Goal: Task Accomplishment & Management: Use online tool/utility

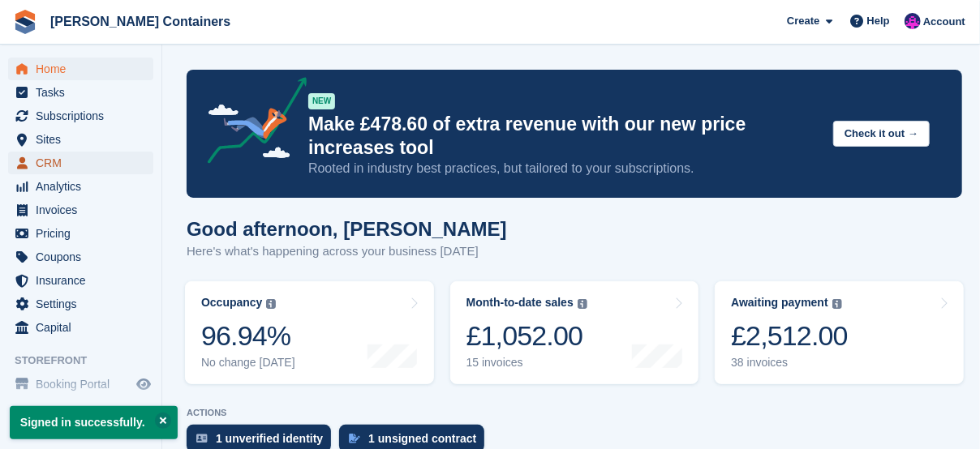
click at [66, 158] on span "CRM" at bounding box center [84, 163] width 97 height 23
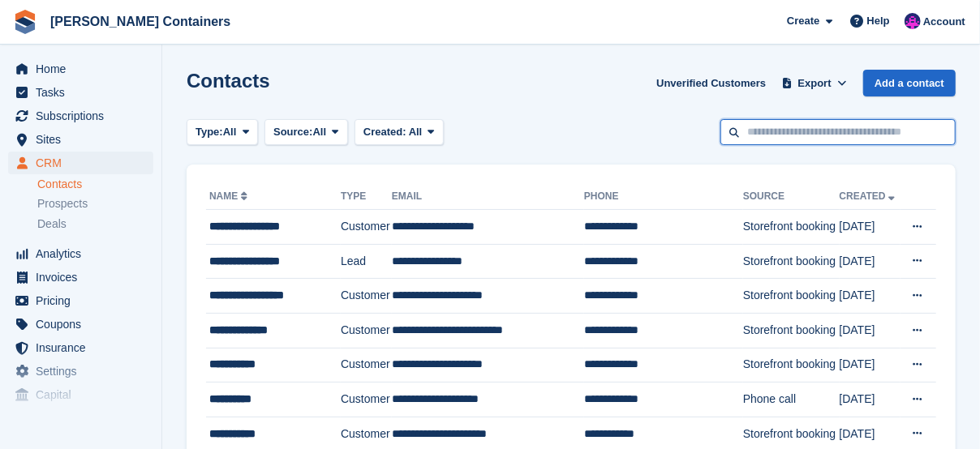
click at [807, 135] on input "text" at bounding box center [837, 132] width 235 height 27
type input "******"
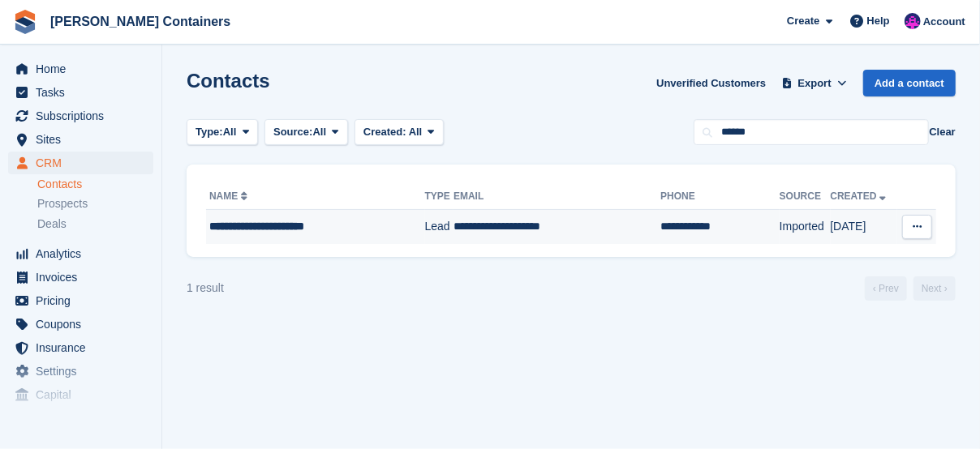
click at [425, 224] on td "Lead" at bounding box center [439, 227] width 29 height 34
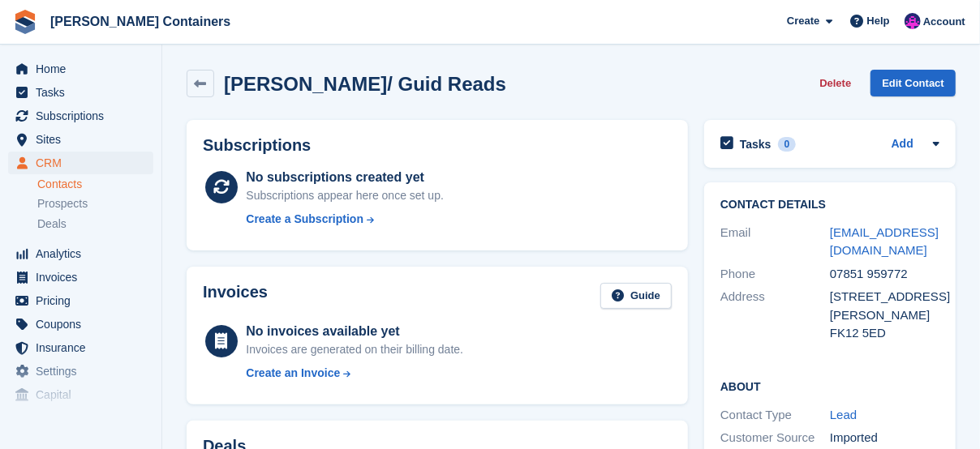
click at [594, 105] on div "[PERSON_NAME]/ Guid Reads Delete Edit Contact" at bounding box center [570, 87] width 785 height 50
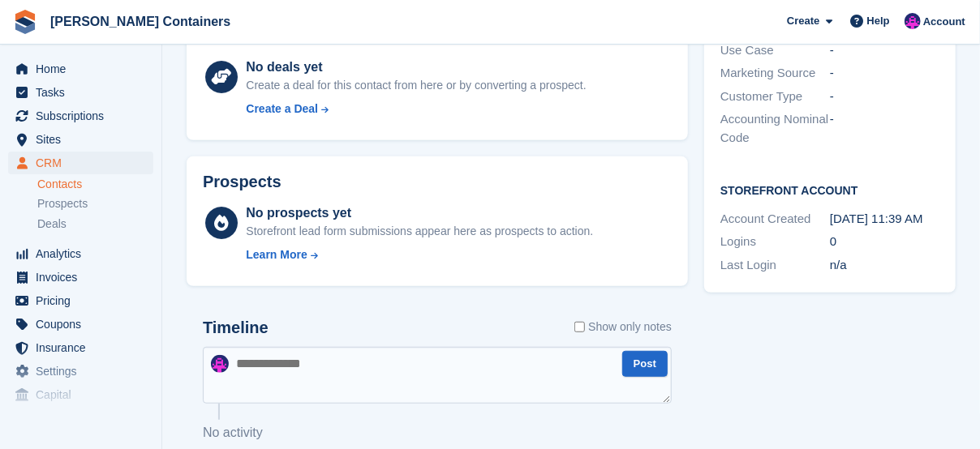
scroll to position [461, 0]
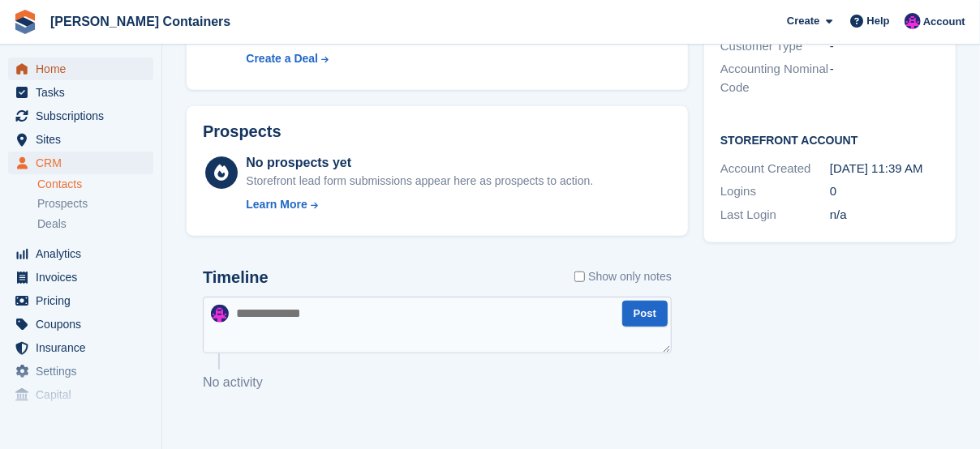
click at [71, 67] on span "Home" at bounding box center [84, 69] width 97 height 23
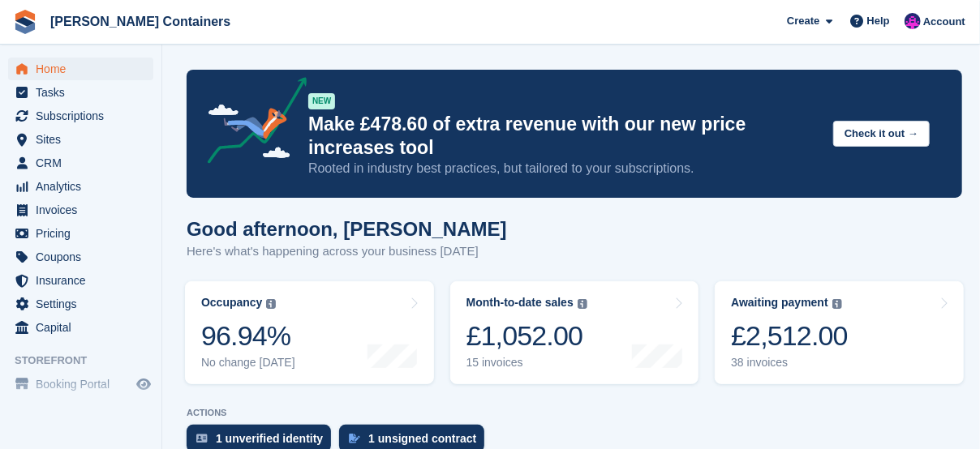
click at [302, 223] on h1 "Good afternoon, Claire" at bounding box center [347, 229] width 320 height 22
click at [382, 231] on h1 "Good afternoon, Claire" at bounding box center [347, 229] width 320 height 22
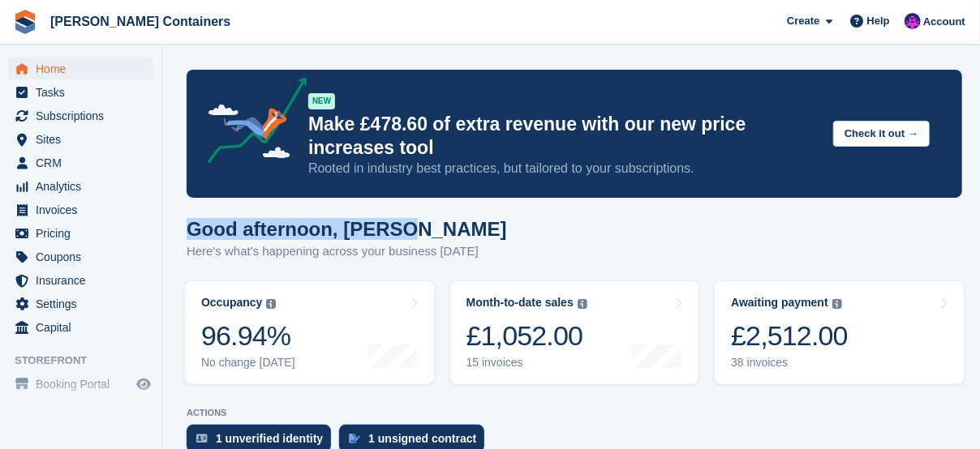
drag, startPoint x: 388, startPoint y: 231, endPoint x: 187, endPoint y: 238, distance: 200.4
click at [187, 238] on h1 "Good afternoon, Claire" at bounding box center [347, 229] width 320 height 22
drag, startPoint x: 187, startPoint y: 238, endPoint x: 302, endPoint y: 227, distance: 114.9
copy h1 "Good afternoon, Claire"
